Goal: Task Accomplishment & Management: Use online tool/utility

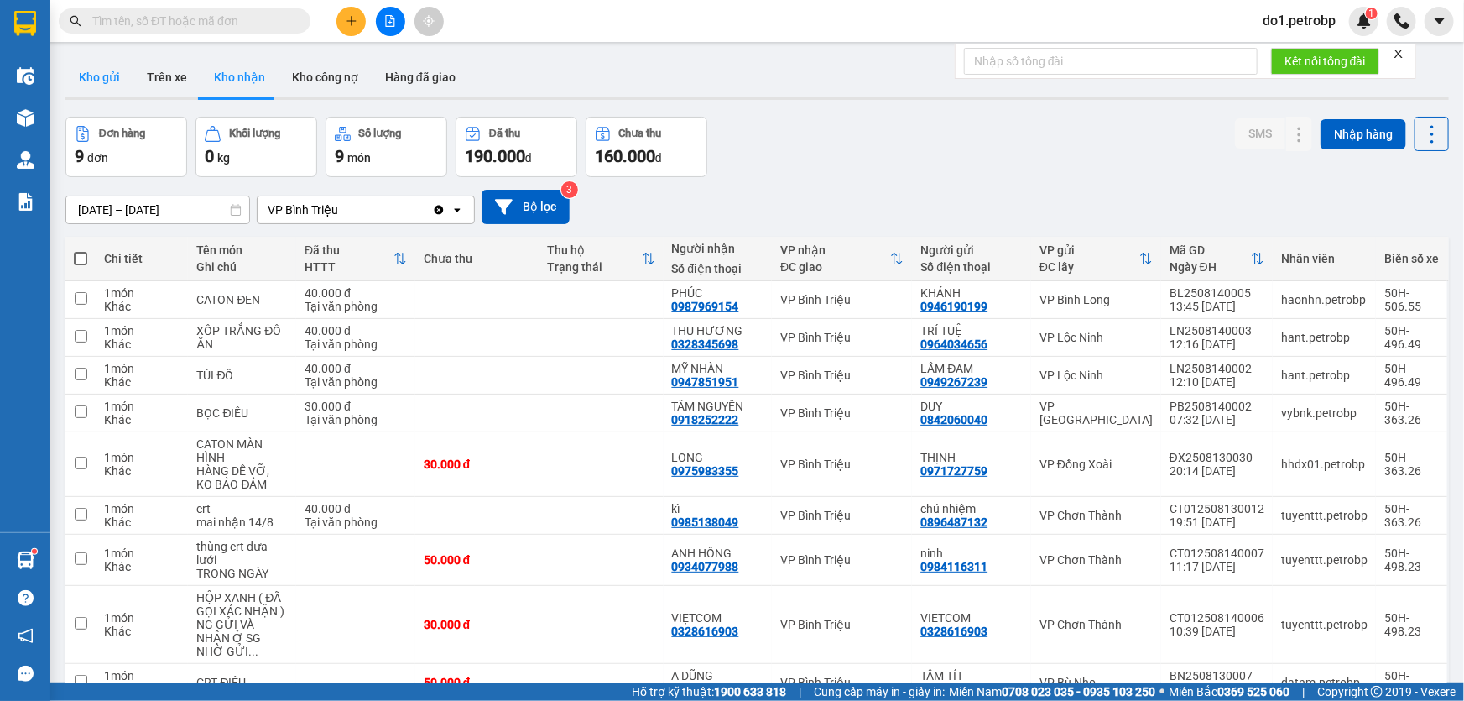
click at [99, 73] on button "Kho gửi" at bounding box center [99, 77] width 68 height 40
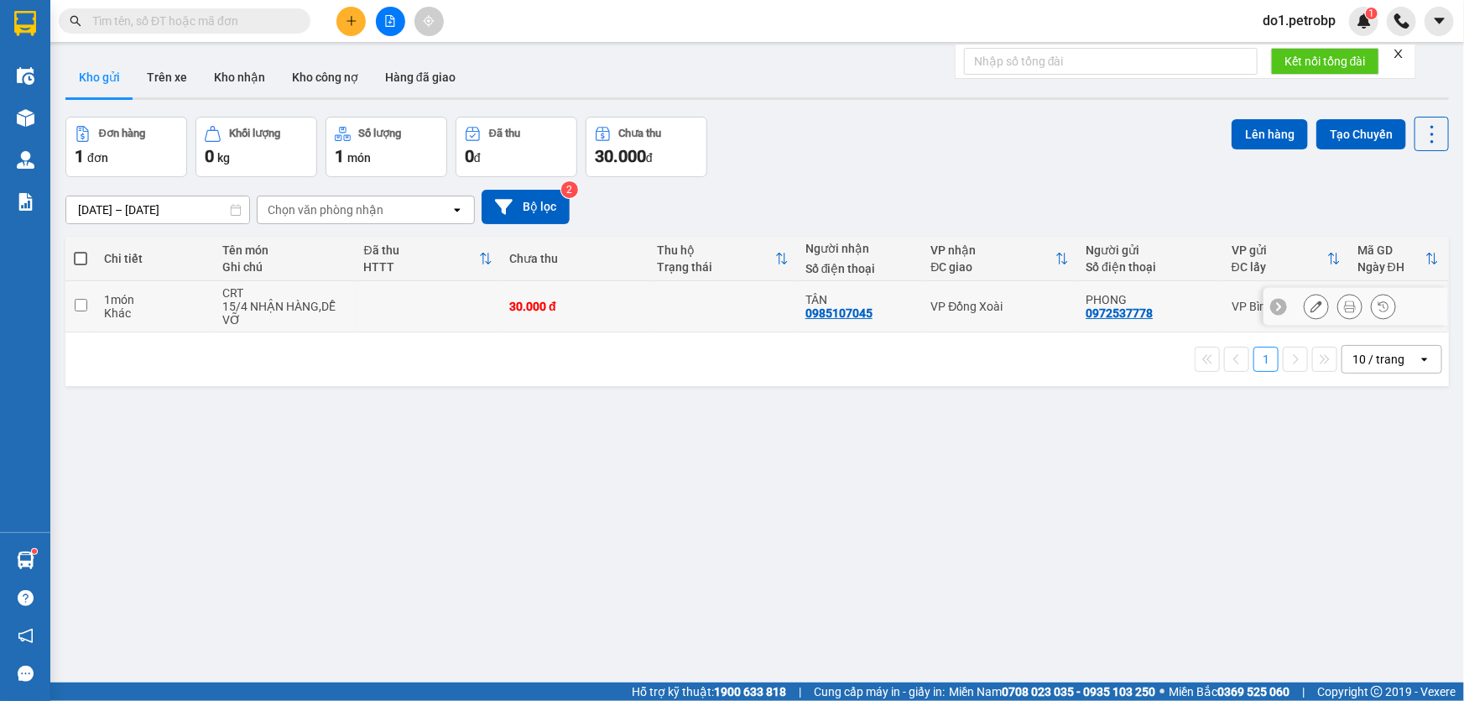
click at [86, 307] on input "checkbox" at bounding box center [81, 305] width 13 height 13
checkbox input "true"
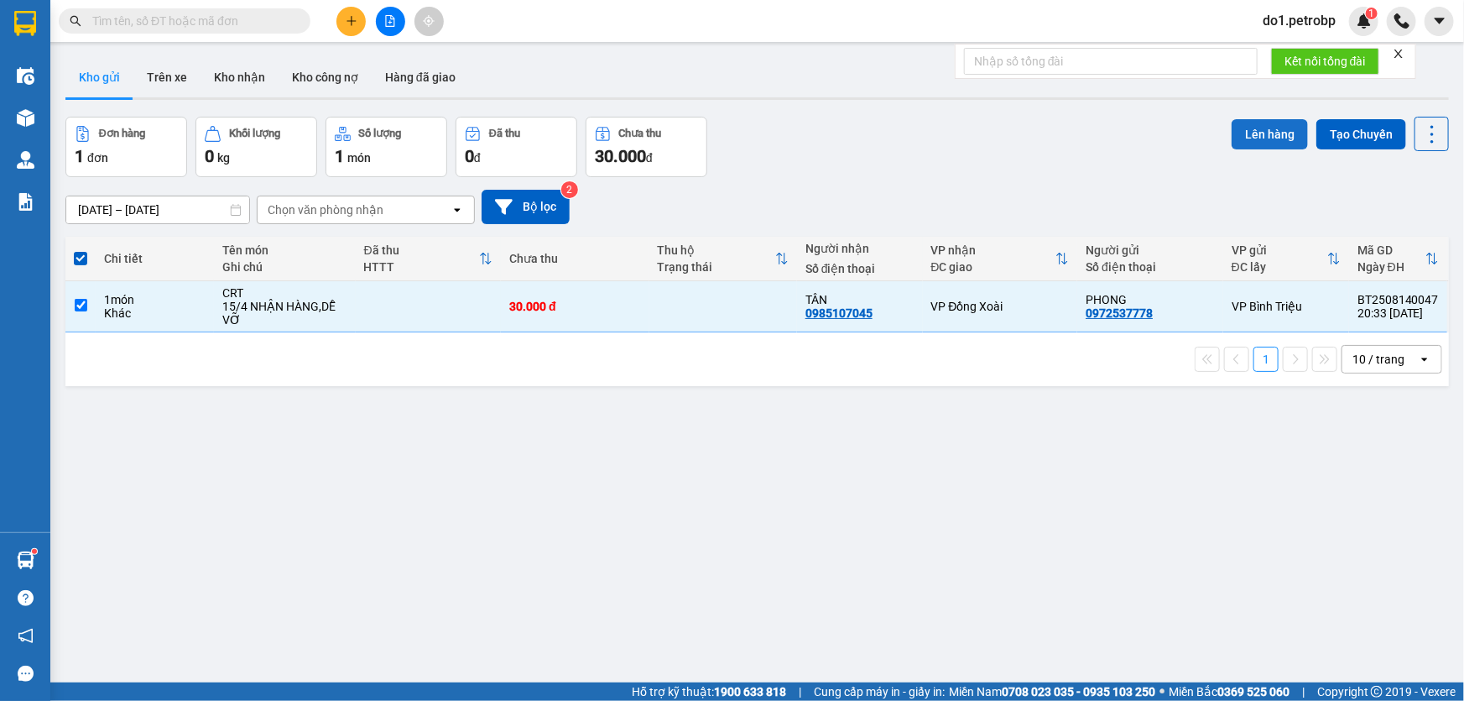
click at [1268, 136] on button "Lên hàng" at bounding box center [1270, 134] width 76 height 30
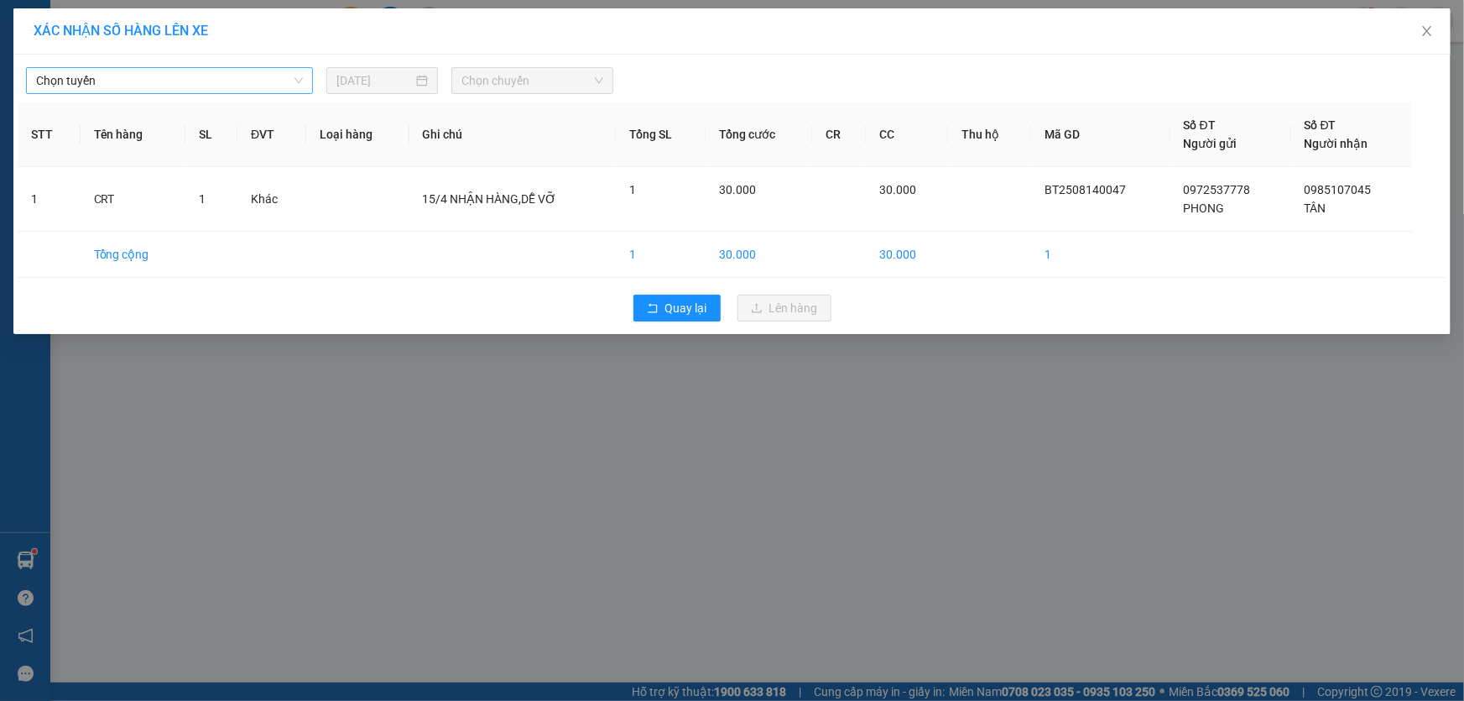
click at [284, 82] on span "Chọn tuyến" at bounding box center [169, 80] width 267 height 25
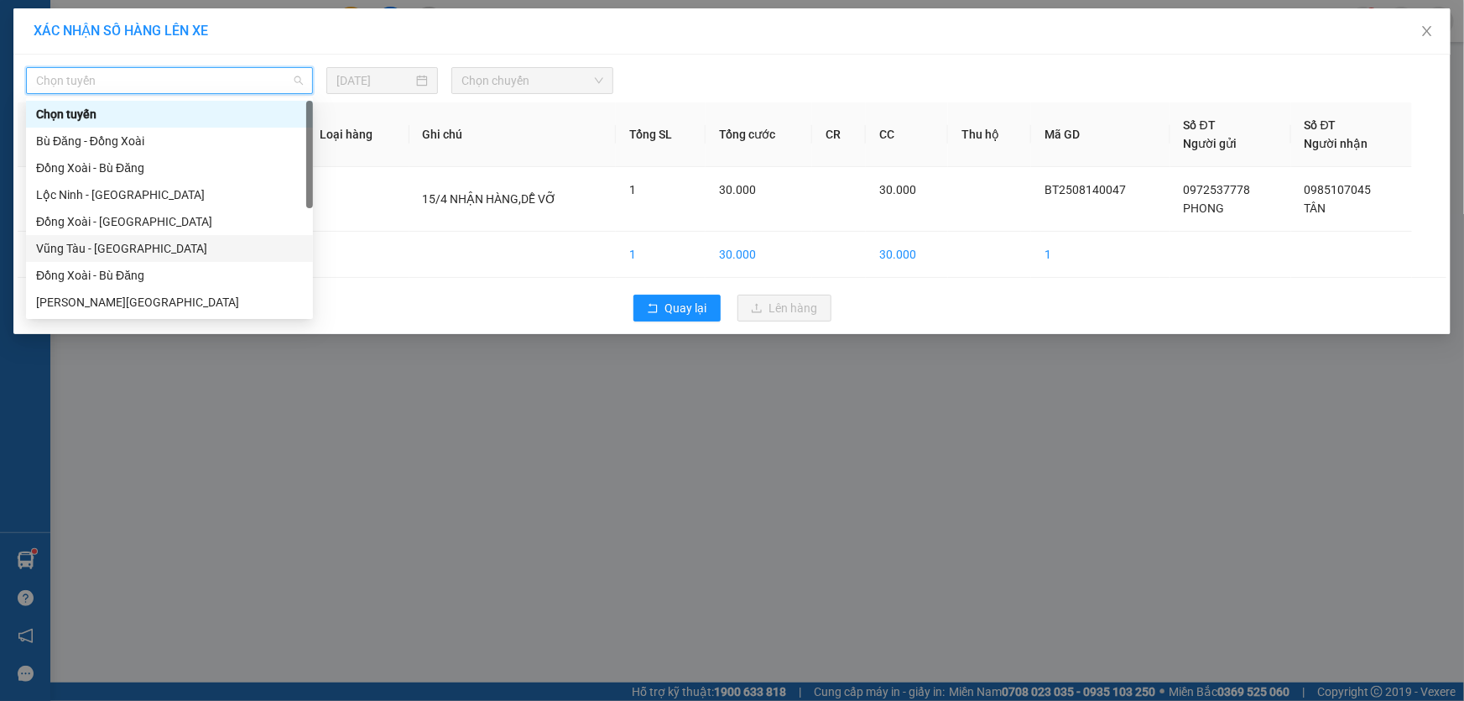
scroll to position [228, 0]
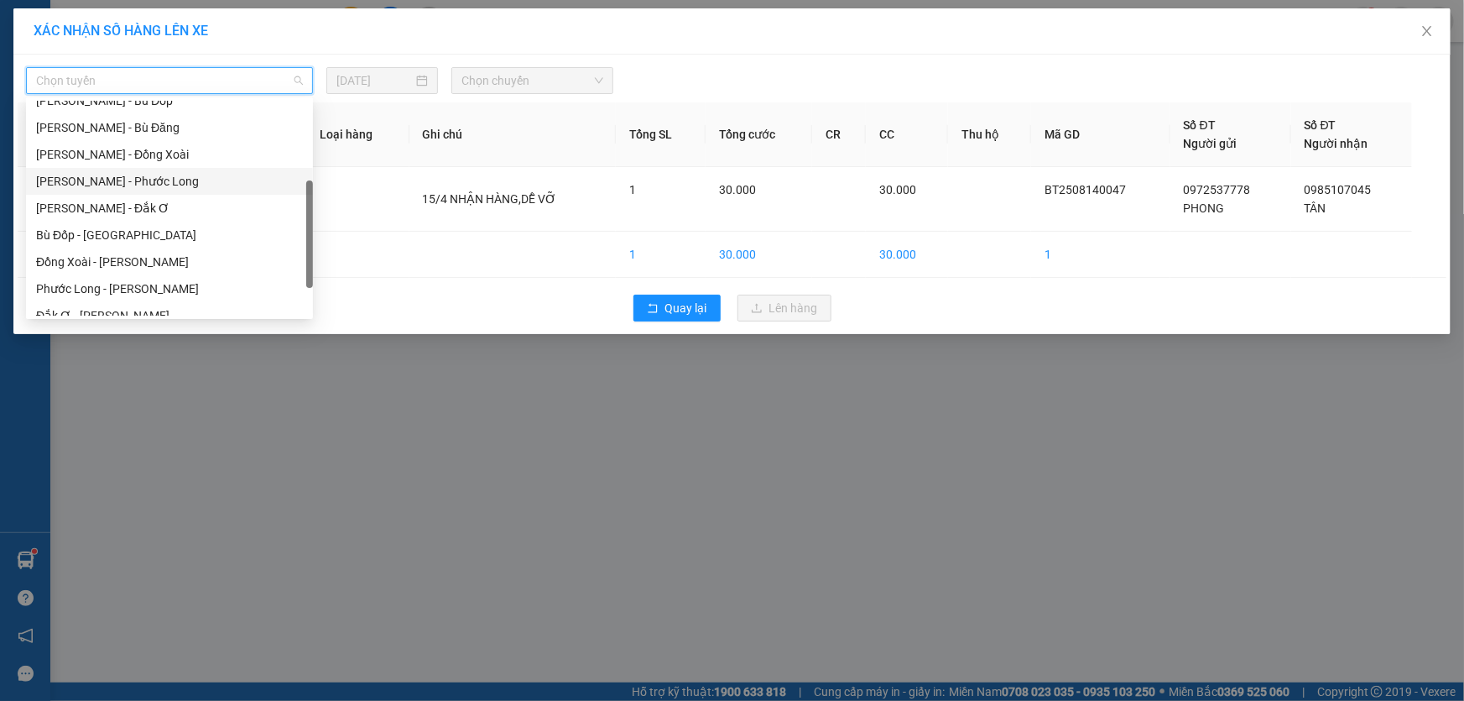
click at [179, 184] on div "[PERSON_NAME] - Phước Long" at bounding box center [169, 181] width 267 height 18
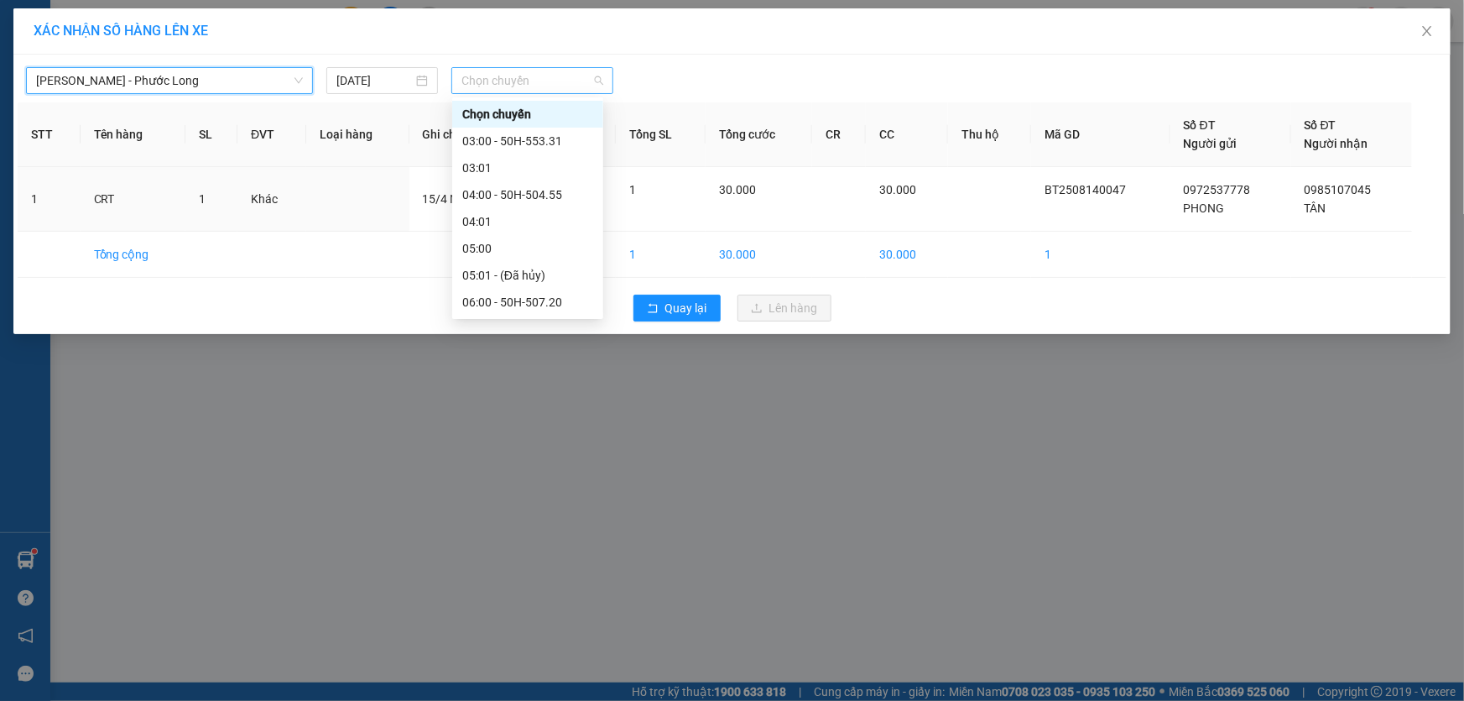
click at [489, 86] on span "Chọn chuyến" at bounding box center [532, 80] width 142 height 25
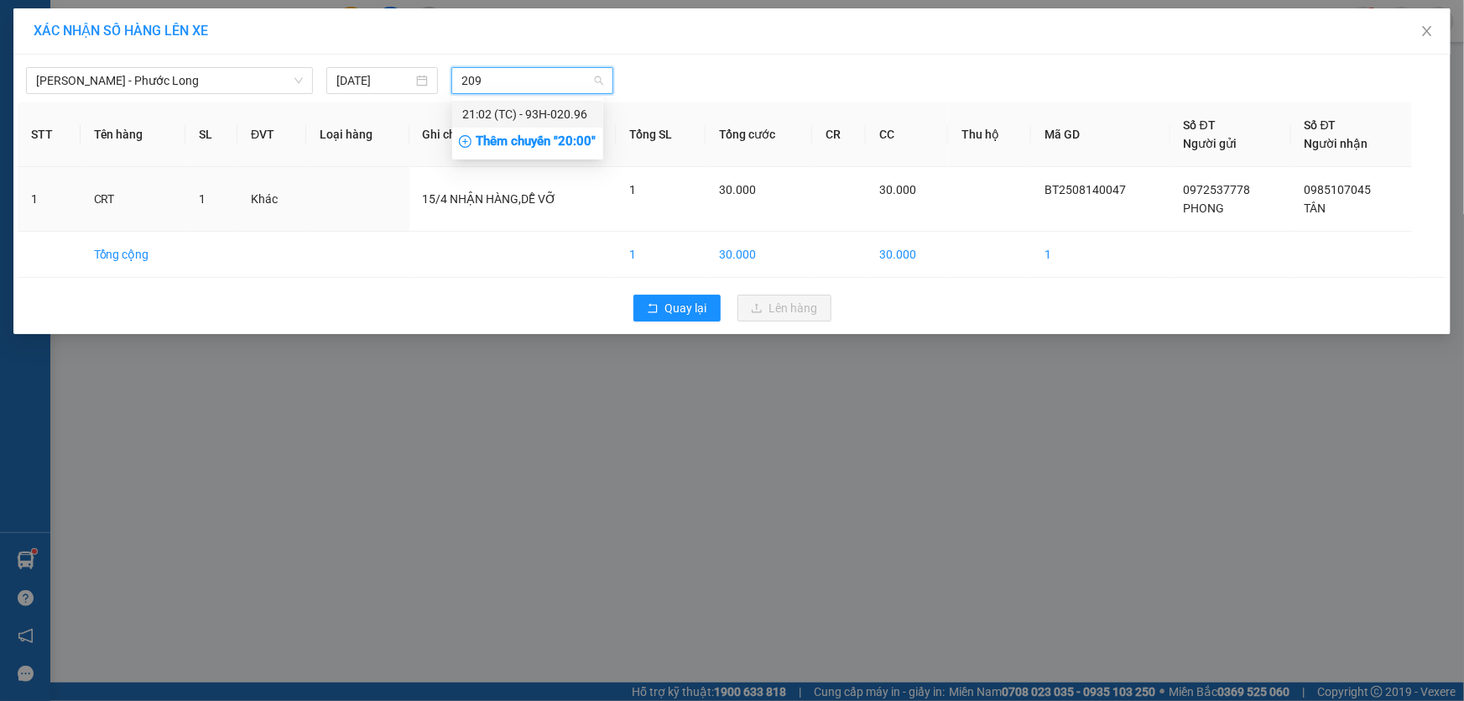
type input "2096"
click at [507, 118] on div "21:02 (TC) - 93H-020.96" at bounding box center [527, 114] width 131 height 18
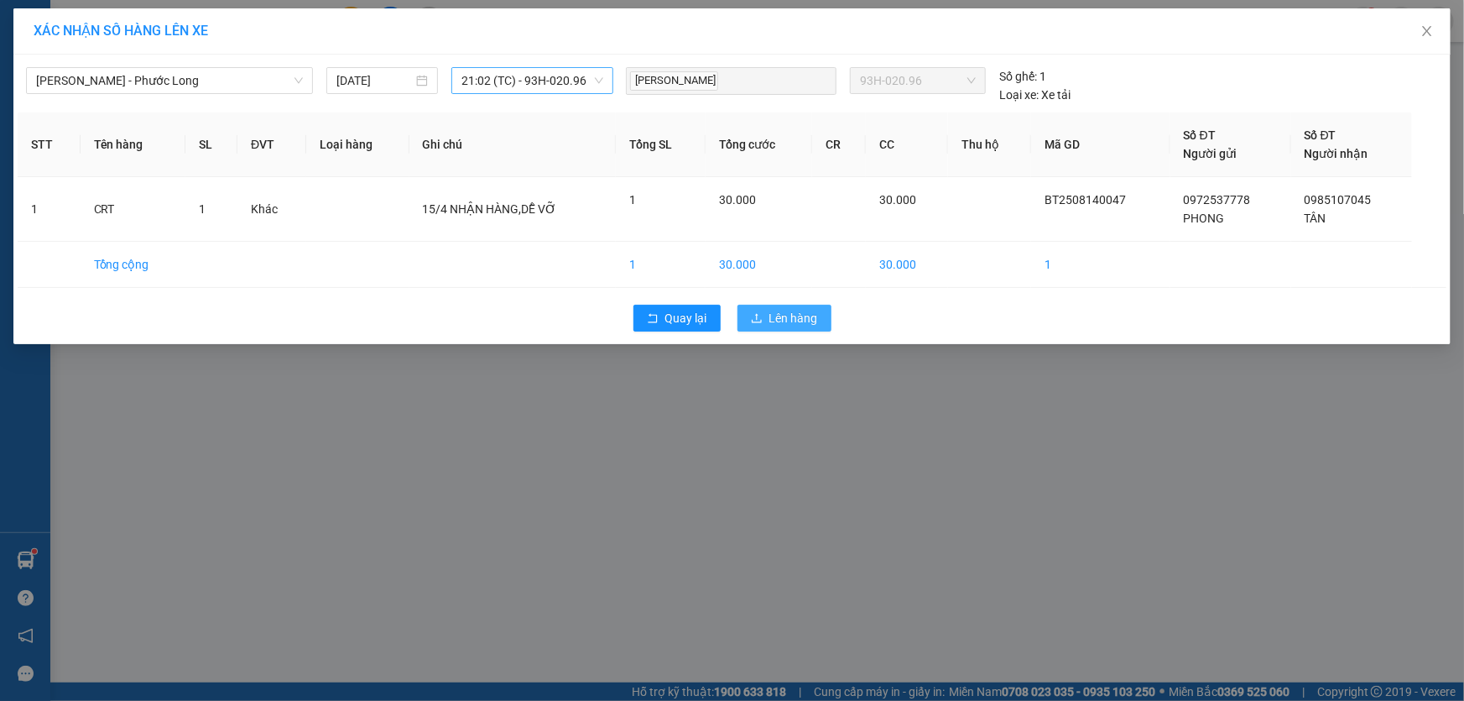
click at [780, 329] on button "Lên hàng" at bounding box center [785, 318] width 94 height 27
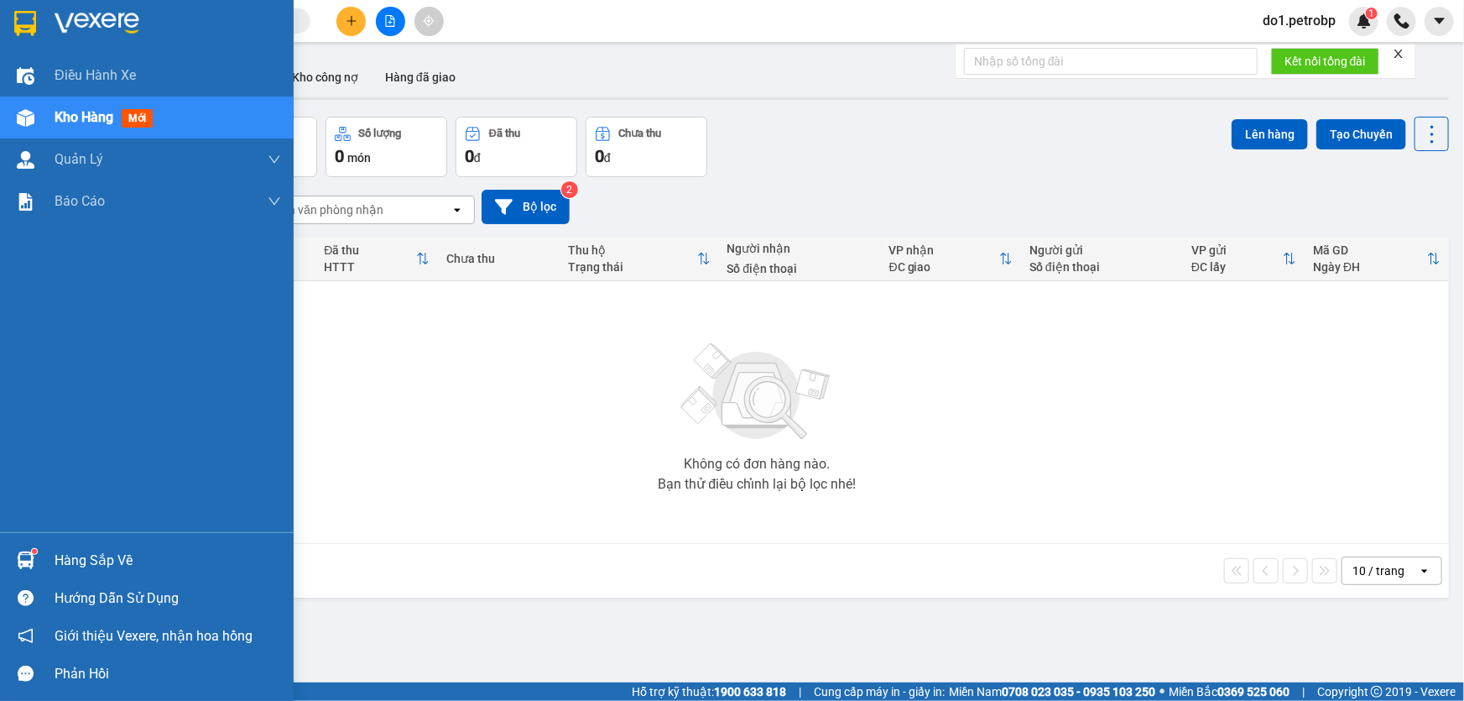
click at [21, 570] on div at bounding box center [25, 559] width 29 height 29
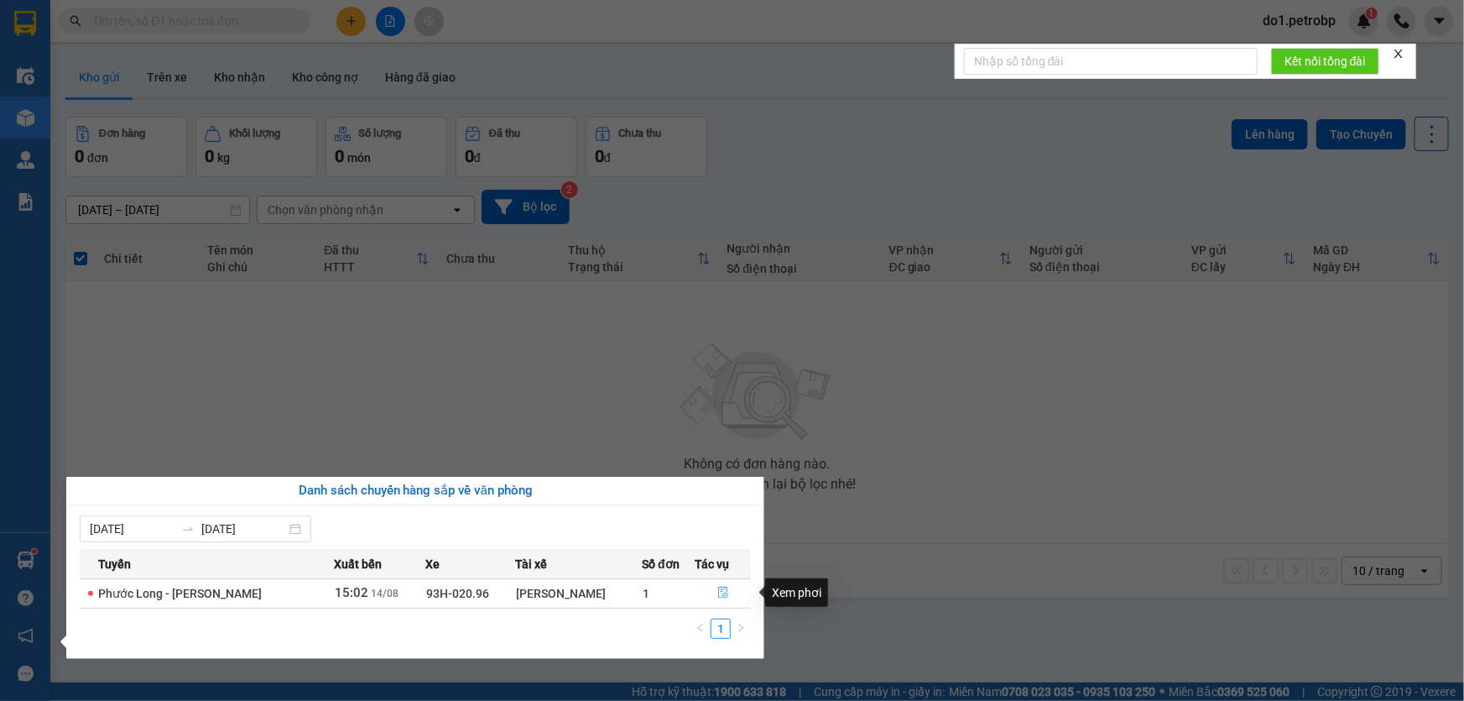
click at [726, 594] on icon "file-done" at bounding box center [723, 592] width 12 height 12
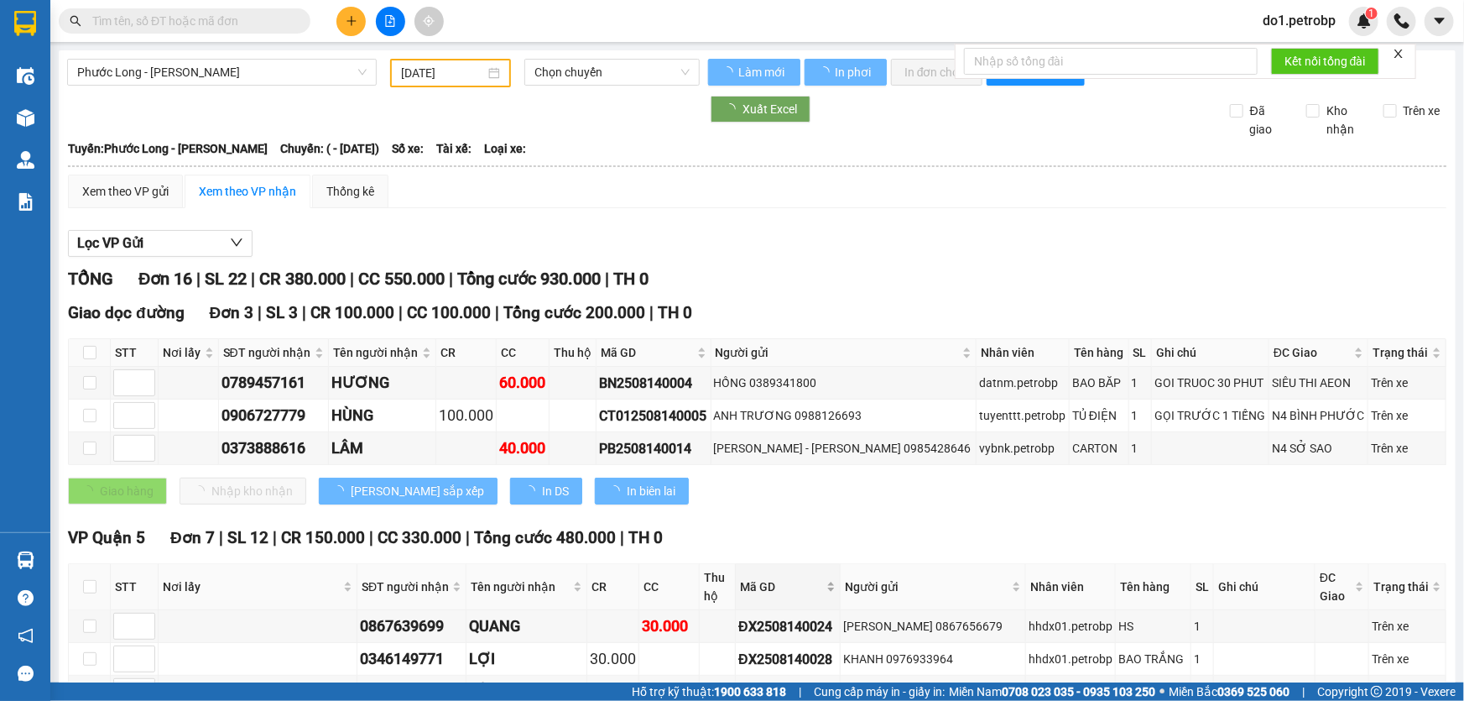
type input "[DATE]"
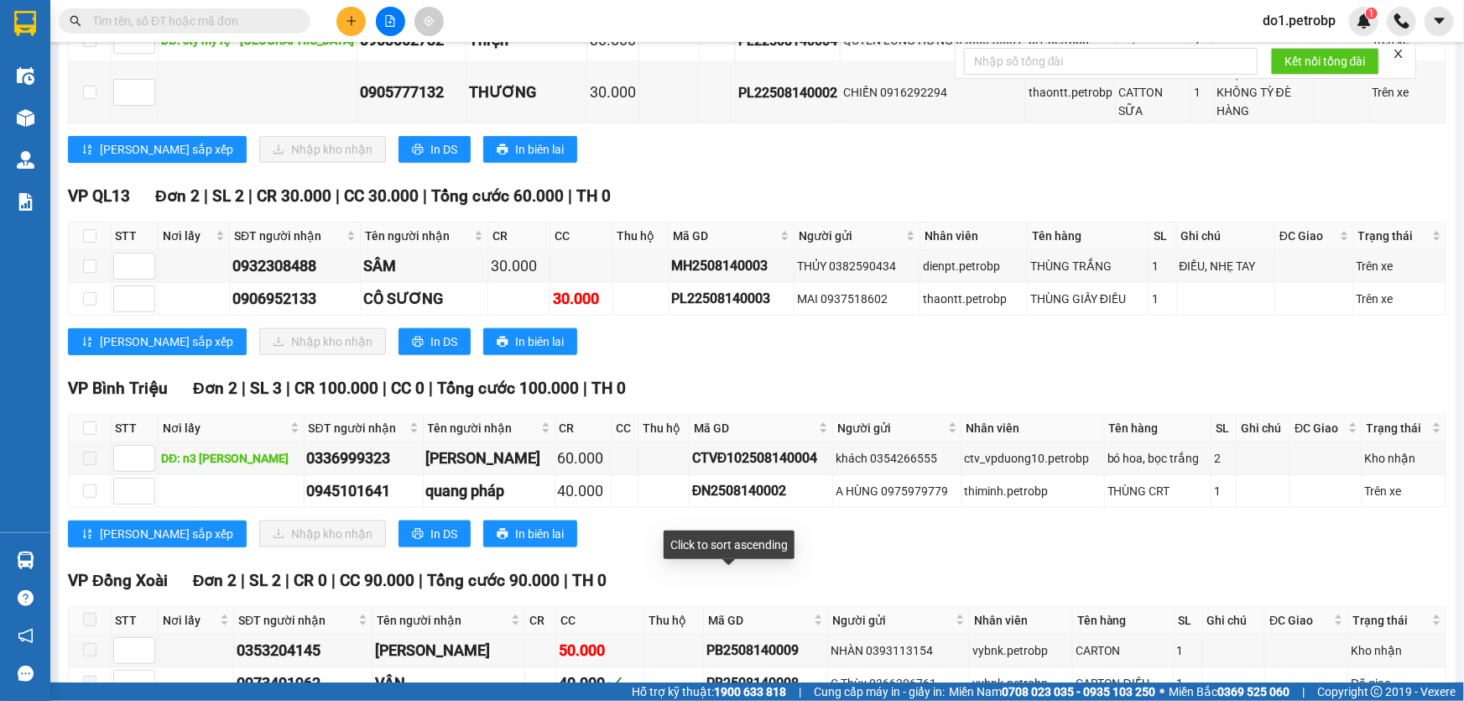
scroll to position [832, 0]
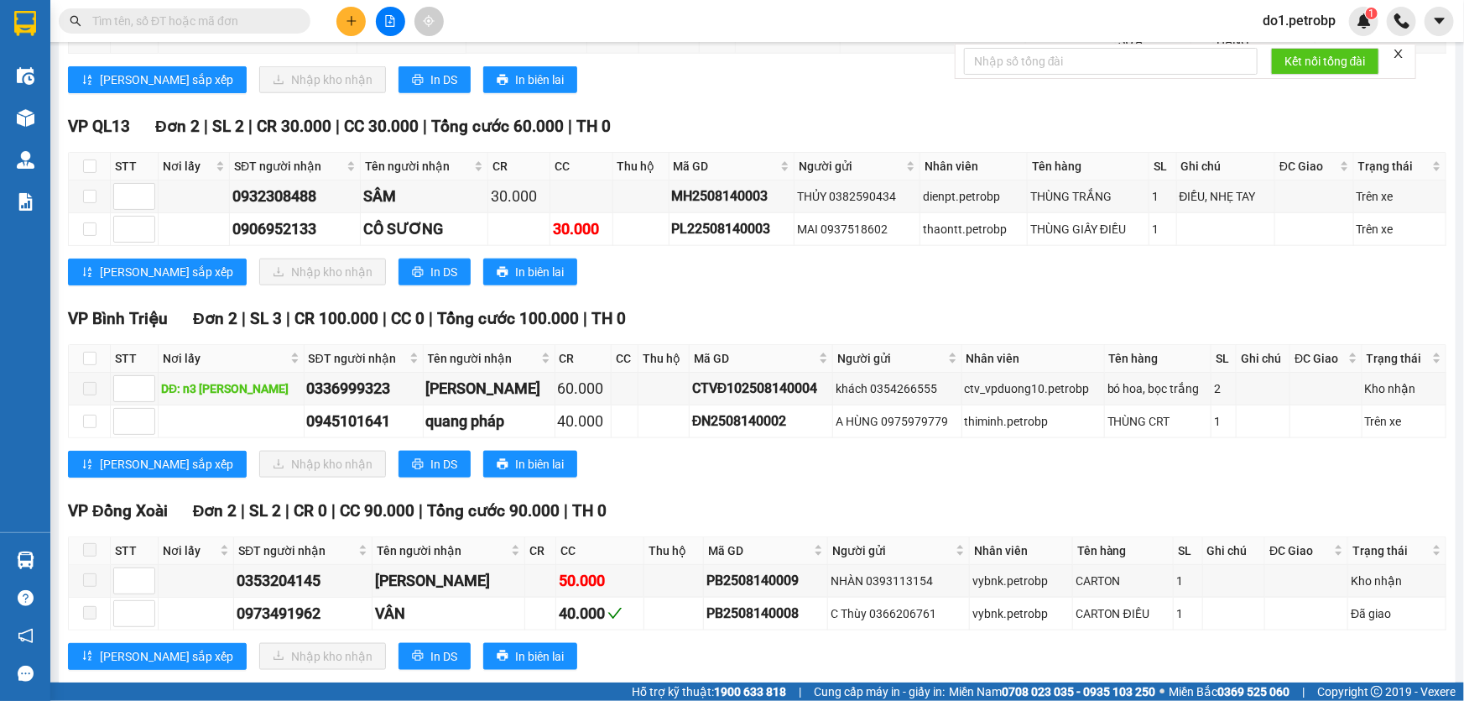
click at [772, 453] on div "VP [GEOGRAPHIC_DATA] 2 | SL 3 | CR 100.000 | CC 0 | Tổng cước 100.000 | TH 0 ST…" at bounding box center [757, 398] width 1379 height 184
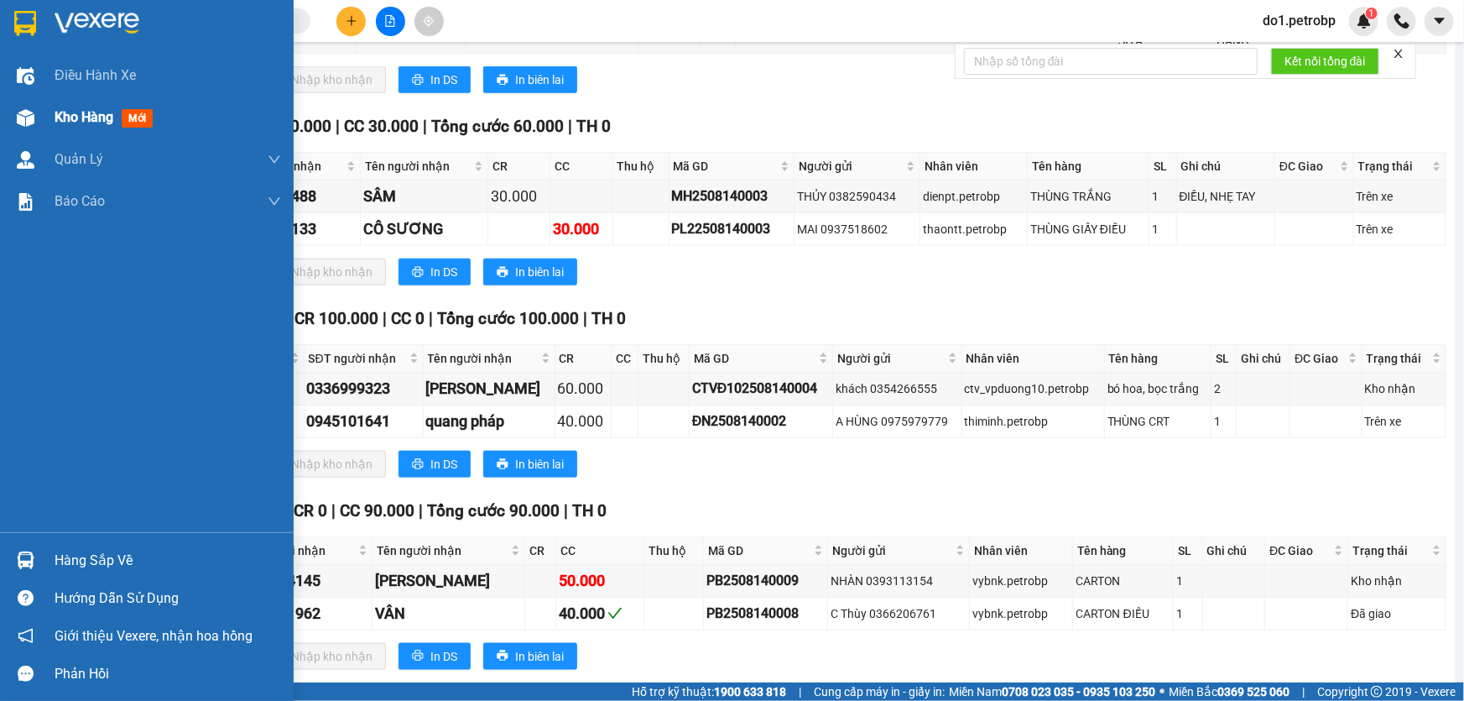
click at [76, 123] on span "Kho hàng" at bounding box center [84, 117] width 59 height 16
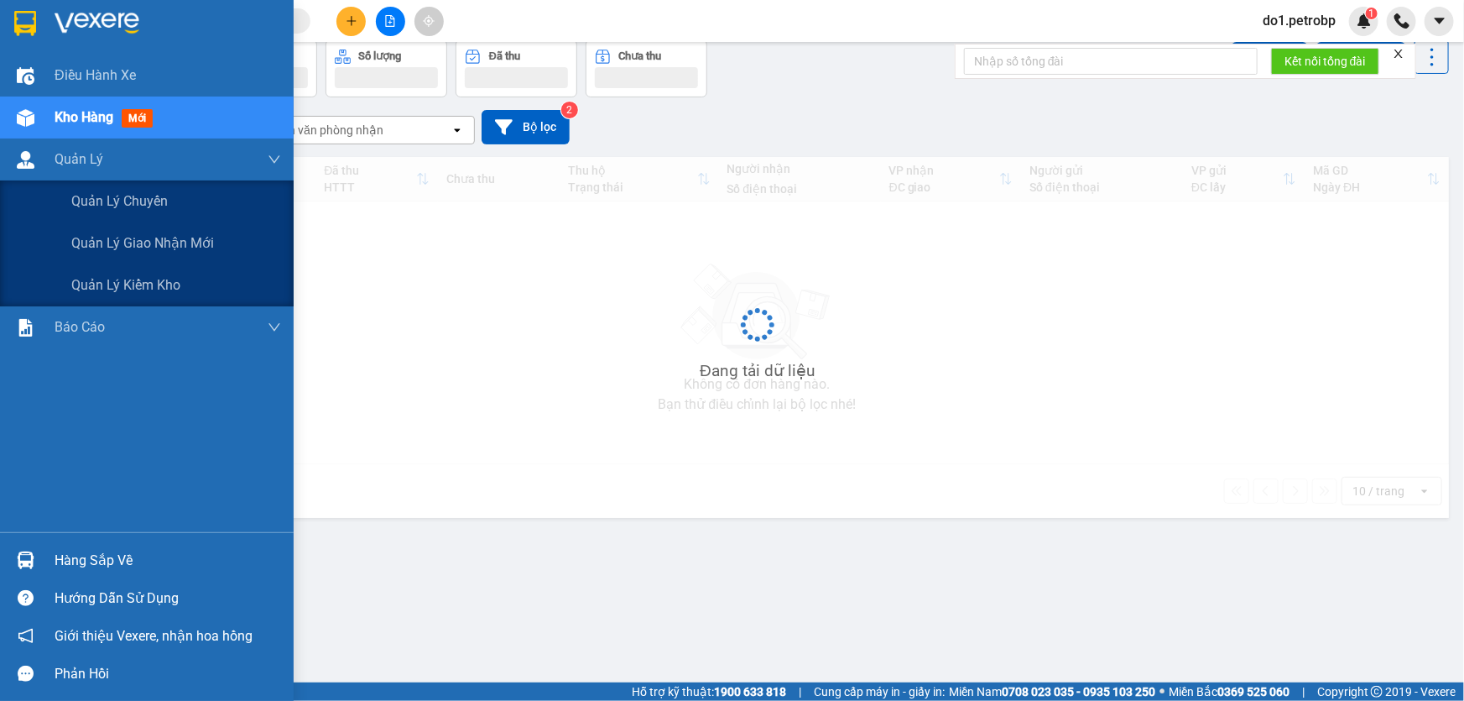
scroll to position [76, 0]
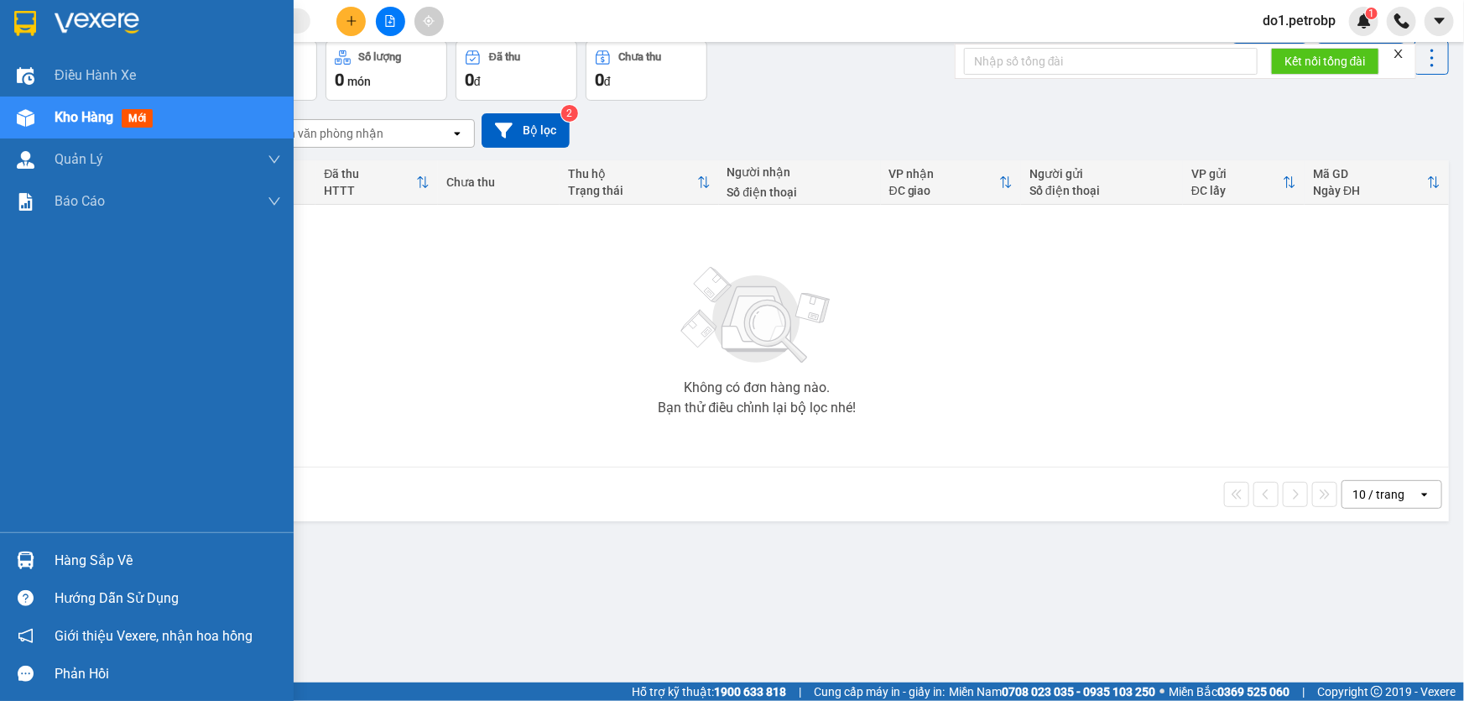
click at [31, 566] on img at bounding box center [26, 560] width 18 height 18
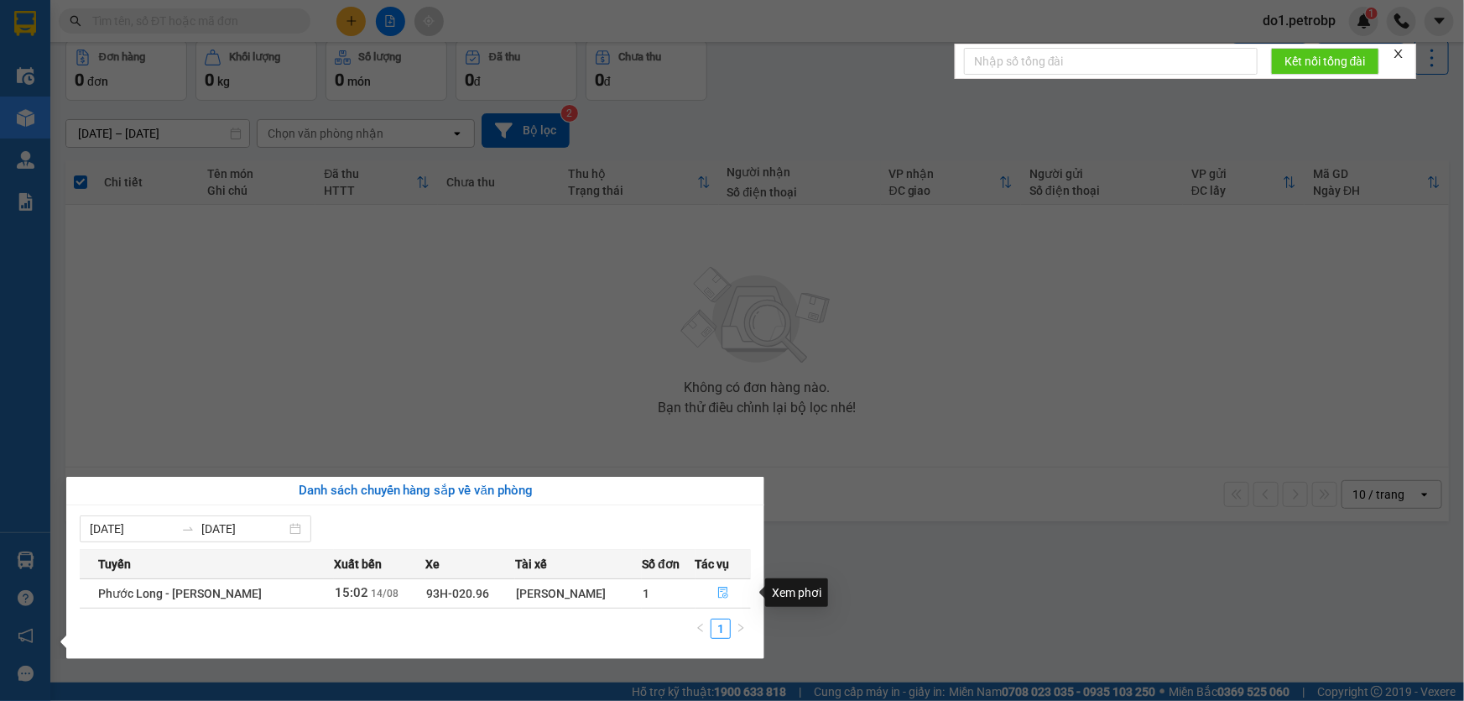
click at [729, 591] on button "button" at bounding box center [723, 593] width 55 height 27
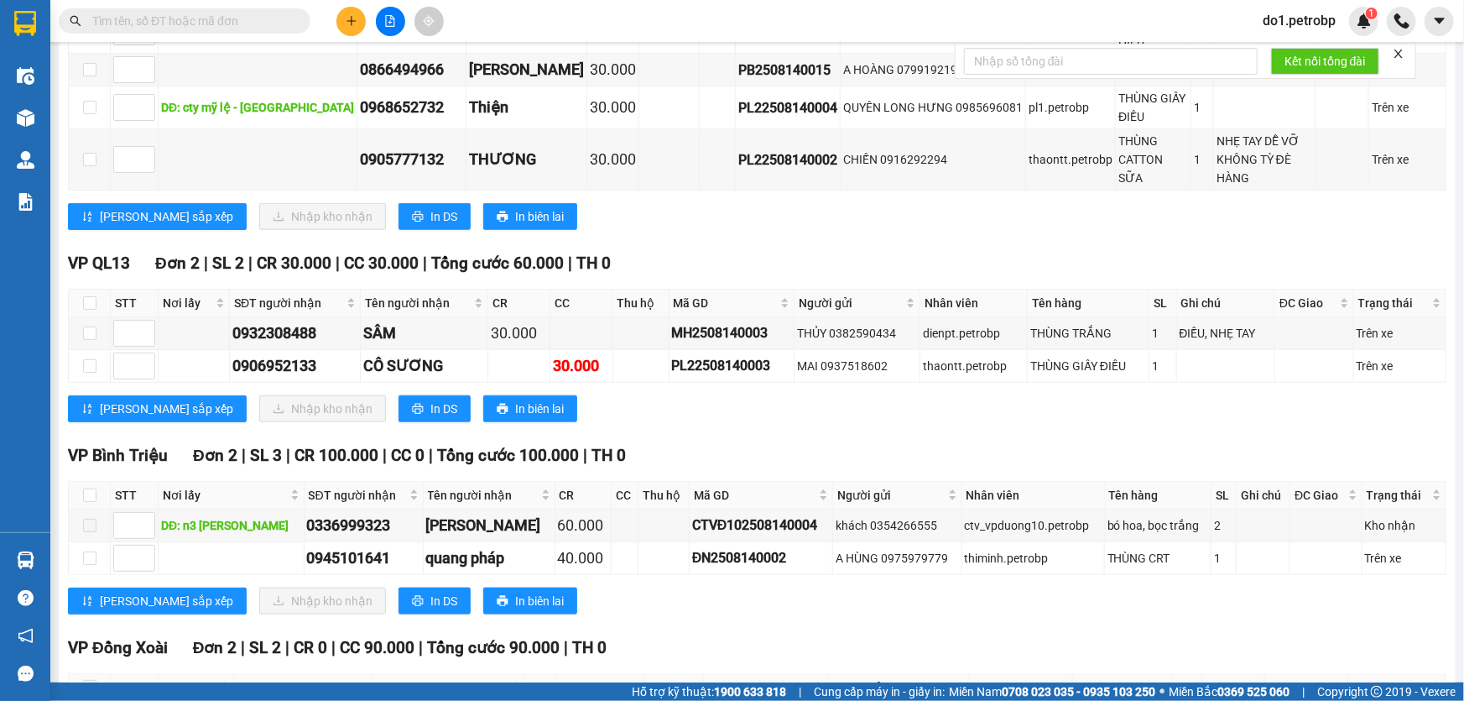
scroll to position [832, 0]
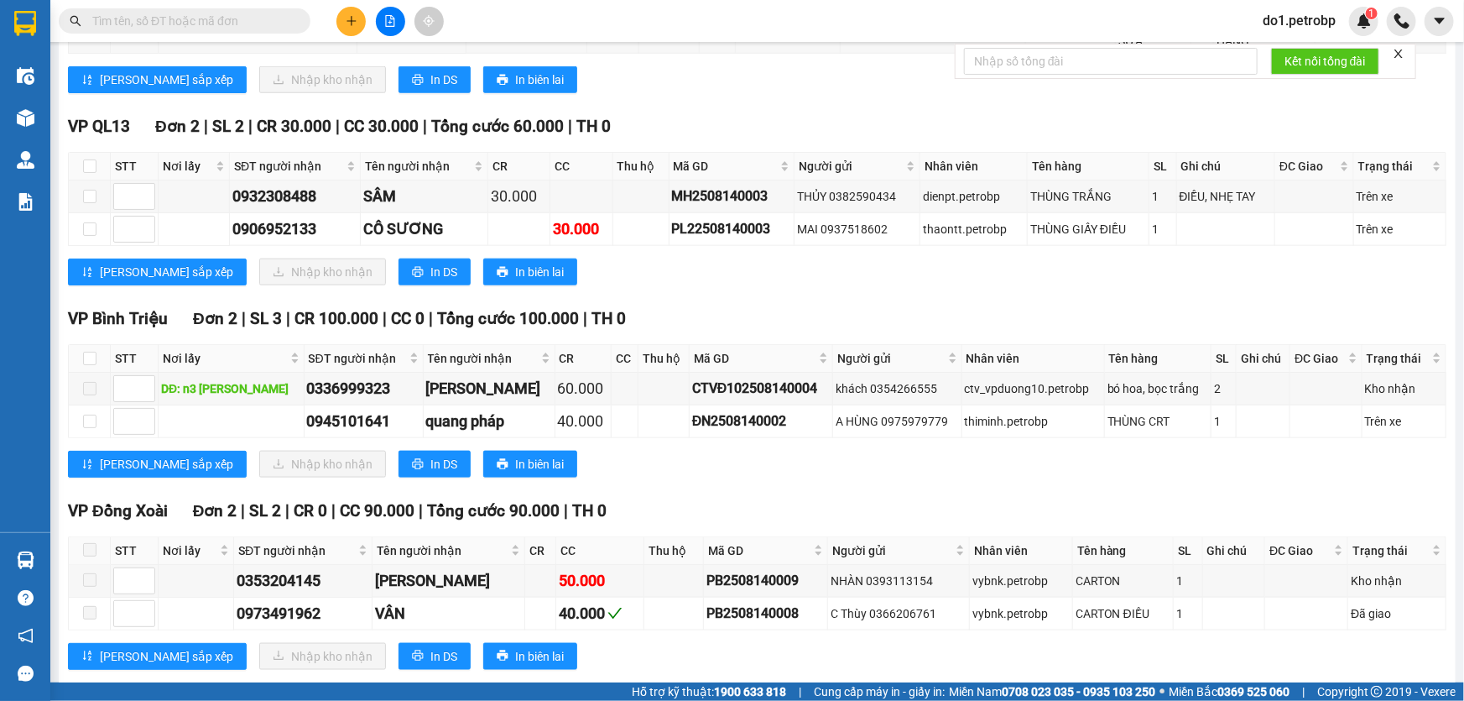
click at [747, 253] on div "VP QL13 Đơn 2 | SL 2 | CR 30.000 | CC 30.000 | Tổng cước 60.000 | TH 0 STT Nơi …" at bounding box center [757, 206] width 1379 height 184
click at [89, 414] on input "checkbox" at bounding box center [89, 420] width 13 height 13
checkbox input "true"
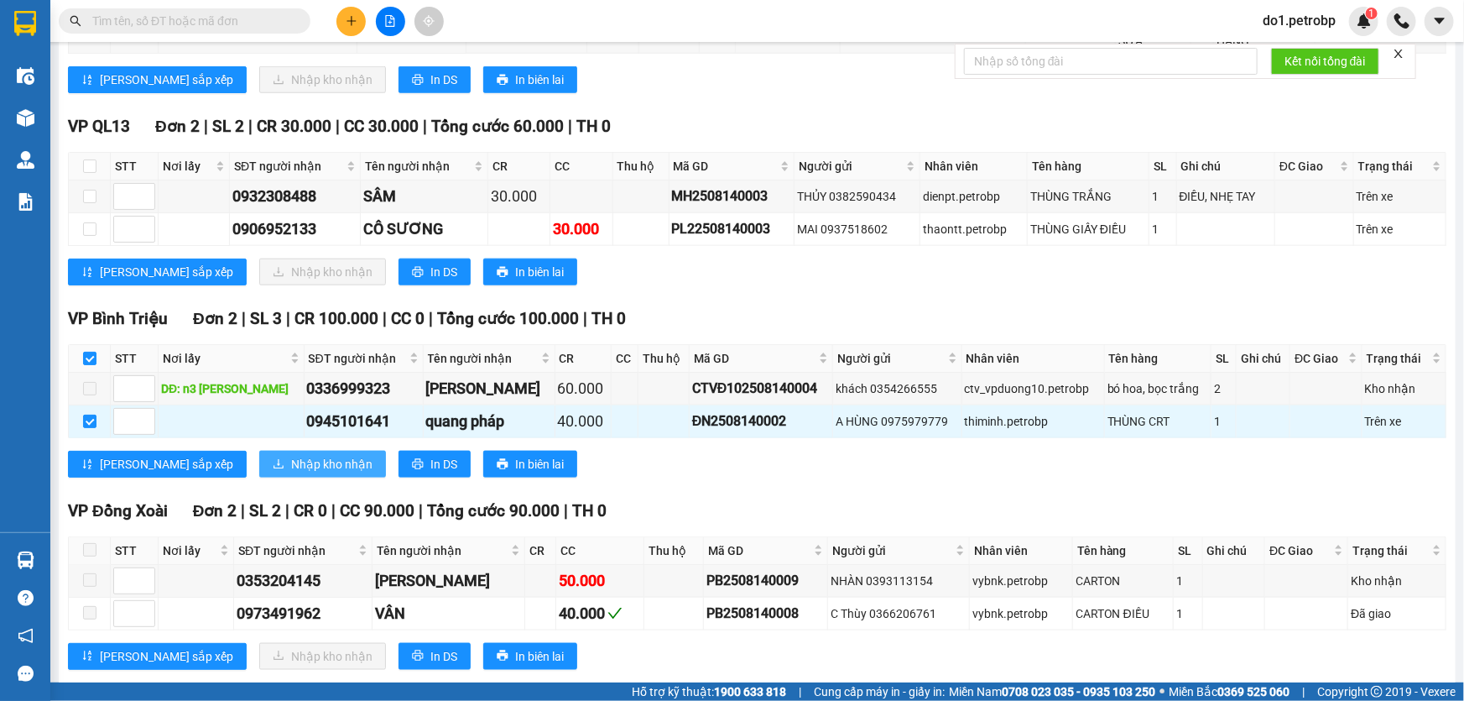
click at [291, 455] on span "Nhập kho nhận" at bounding box center [331, 464] width 81 height 18
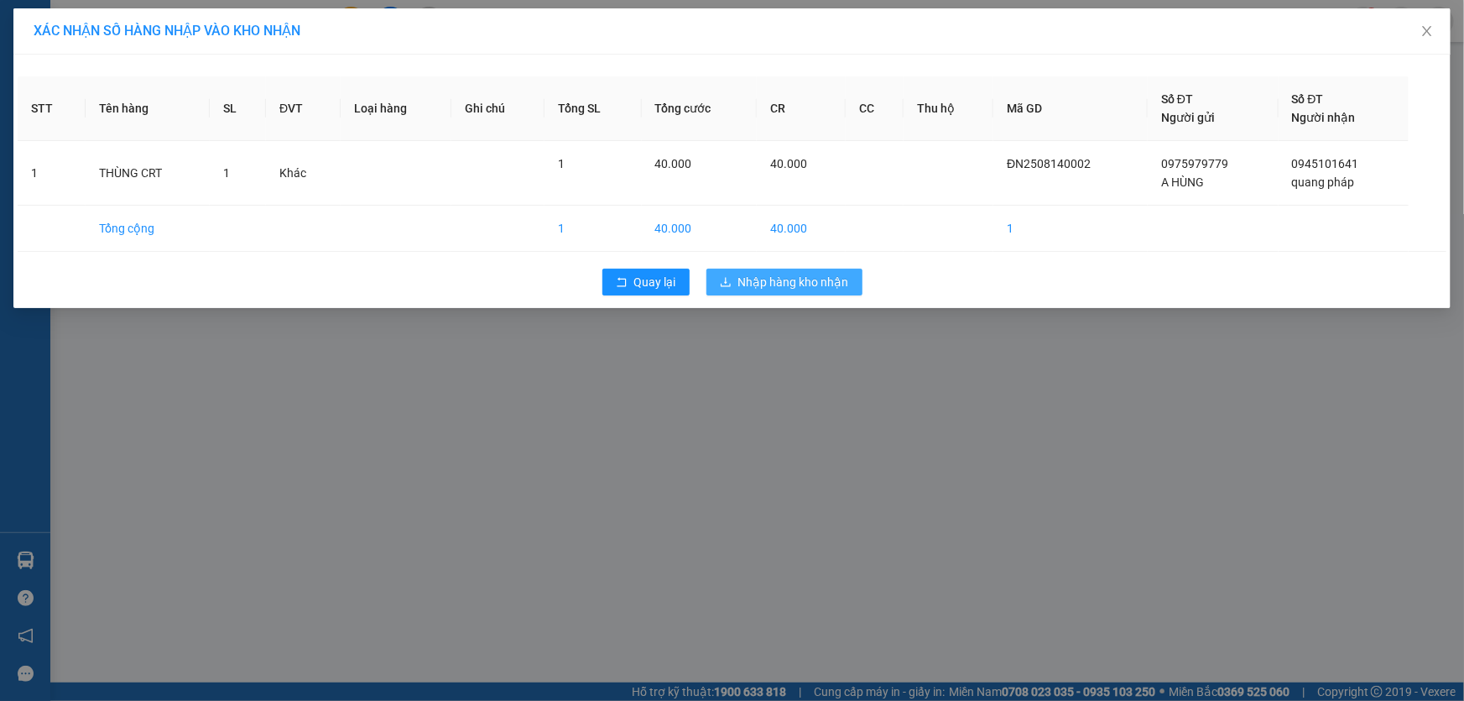
click at [840, 277] on span "Nhập hàng kho nhận" at bounding box center [793, 282] width 111 height 18
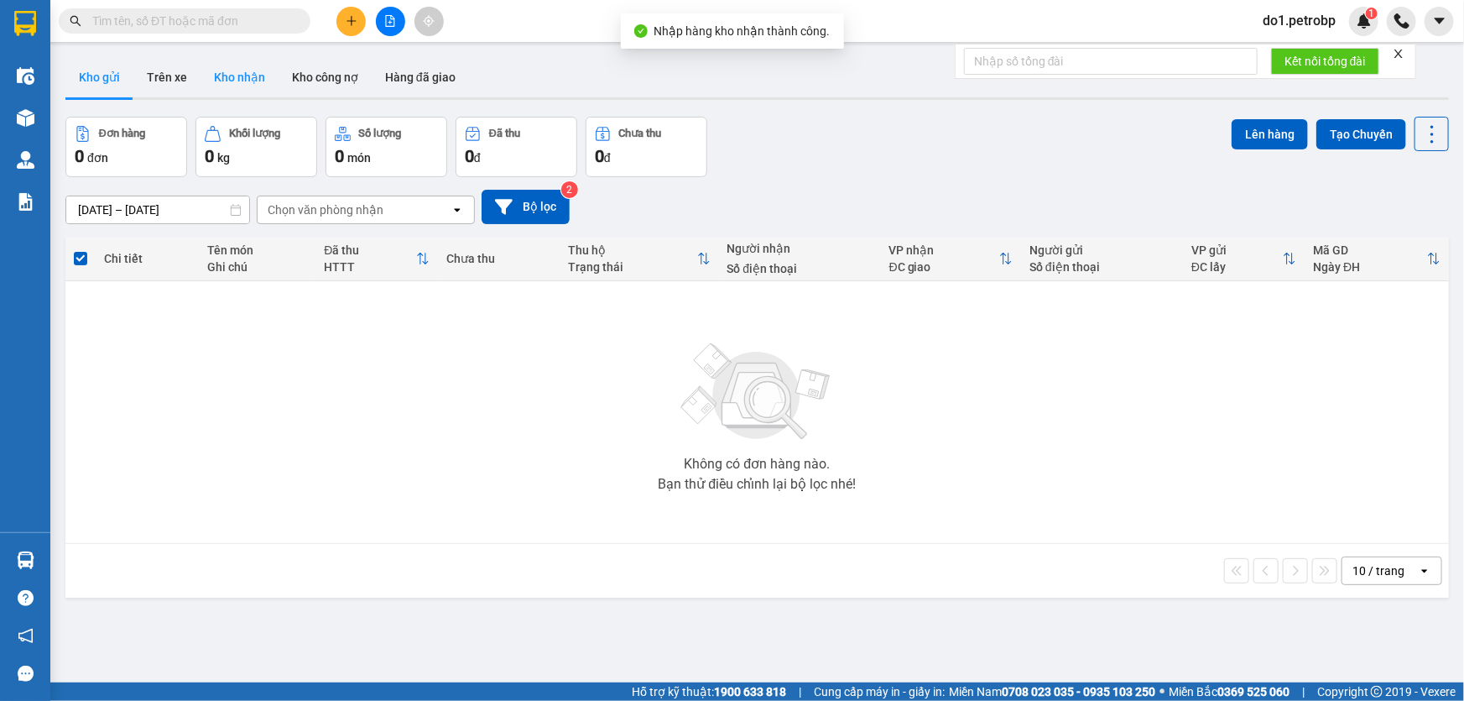
click at [227, 80] on button "Kho nhận" at bounding box center [240, 77] width 78 height 40
